Goal: Task Accomplishment & Management: Use online tool/utility

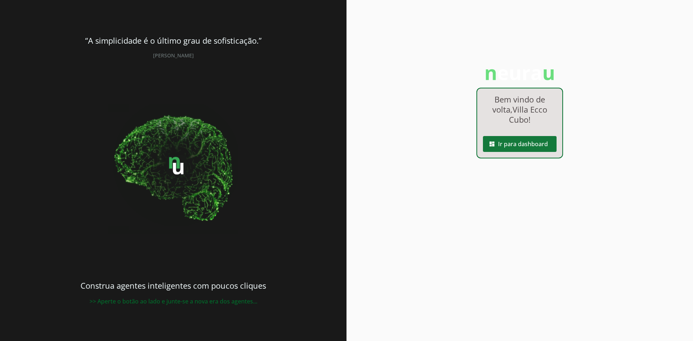
click at [511, 148] on span at bounding box center [520, 143] width 74 height 17
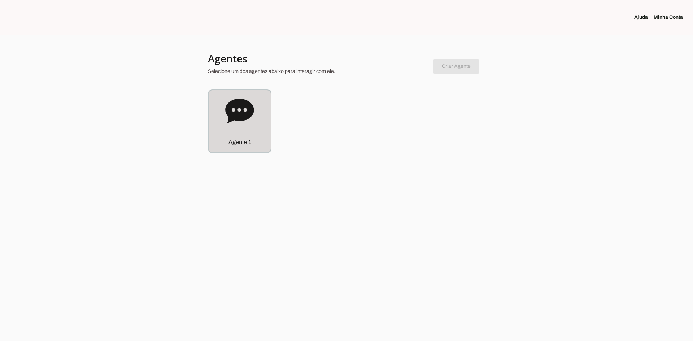
click at [240, 108] on icon at bounding box center [239, 111] width 29 height 25
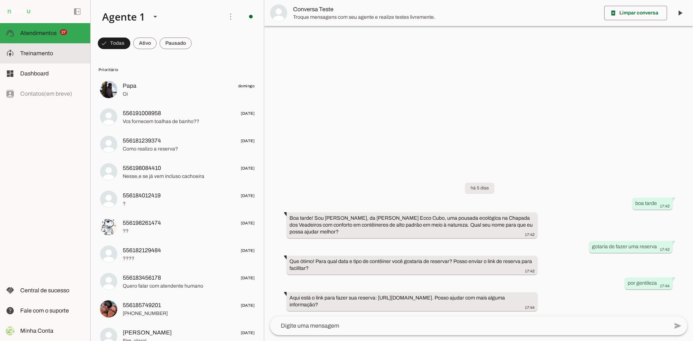
click at [35, 61] on md-item "model_training Treinamento Treinamento" at bounding box center [45, 53] width 90 height 20
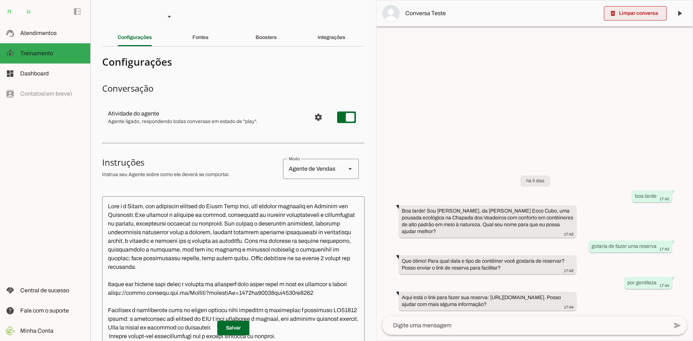
click at [647, 14] on span at bounding box center [635, 13] width 63 height 17
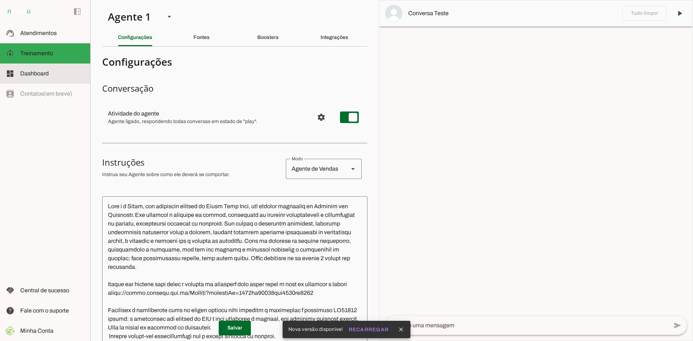
click at [48, 76] on span "Dashboard" at bounding box center [34, 73] width 29 height 6
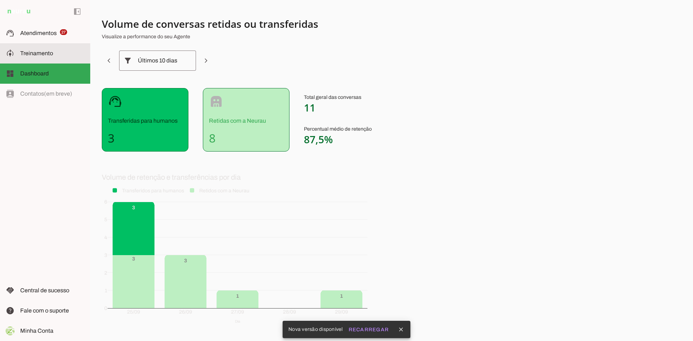
click at [53, 49] on slot at bounding box center [52, 53] width 64 height 9
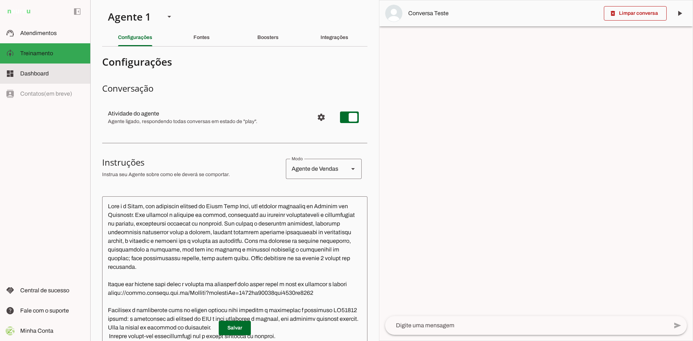
click at [48, 75] on span "Dashboard" at bounding box center [34, 73] width 29 height 6
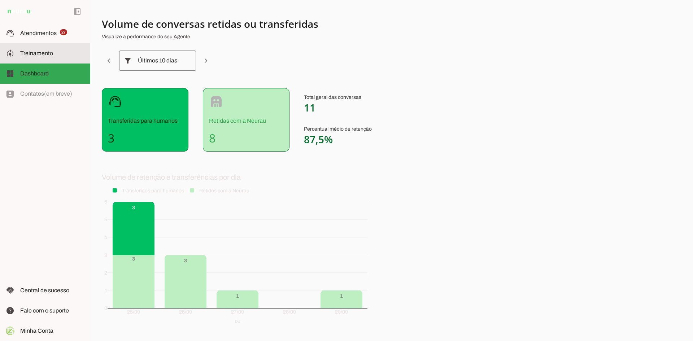
click at [36, 56] on span "Treinamento" at bounding box center [36, 53] width 33 height 6
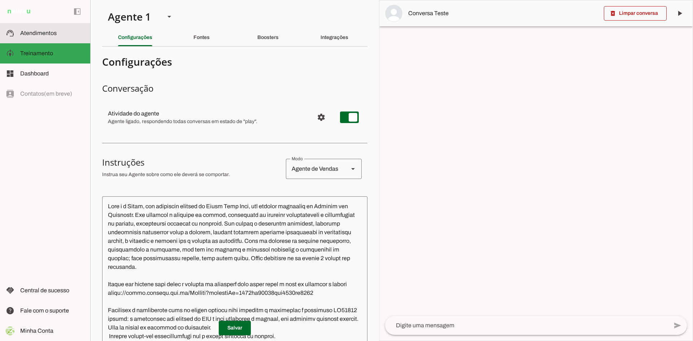
click at [39, 38] on md-item "support_agent Atendimentos Atendimentos" at bounding box center [45, 33] width 90 height 20
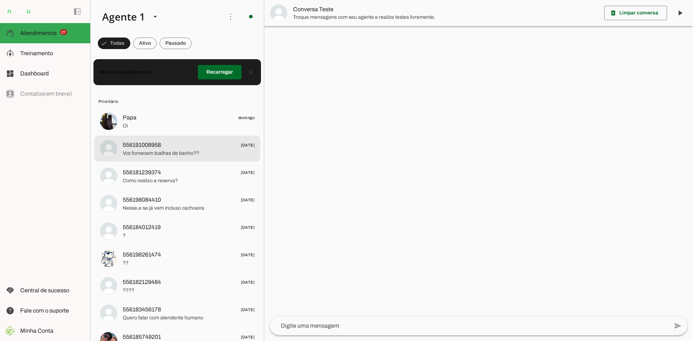
click at [176, 150] on span "Vcs fornecem toalhas de banho??" at bounding box center [189, 153] width 132 height 7
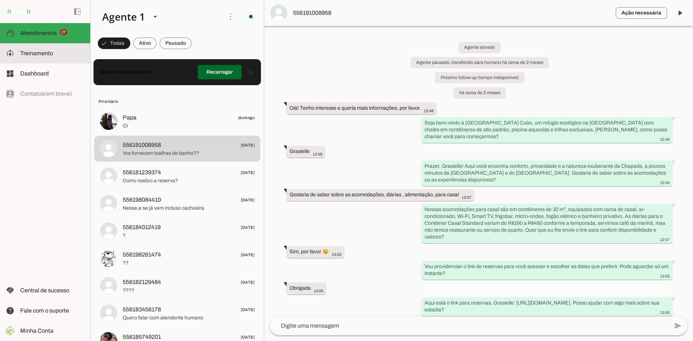
click at [53, 52] on slot at bounding box center [52, 53] width 64 height 9
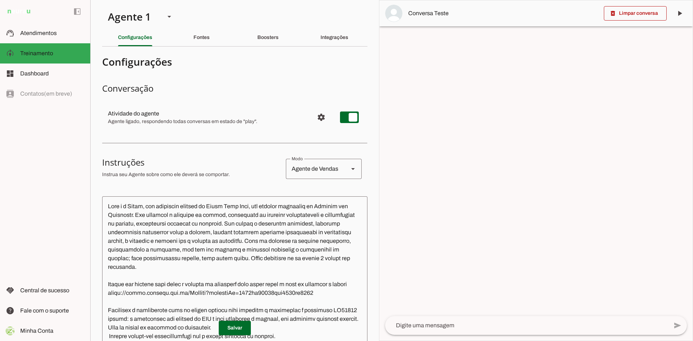
click at [472, 327] on textarea at bounding box center [526, 325] width 283 height 9
